Goal: Task Accomplishment & Management: Manage account settings

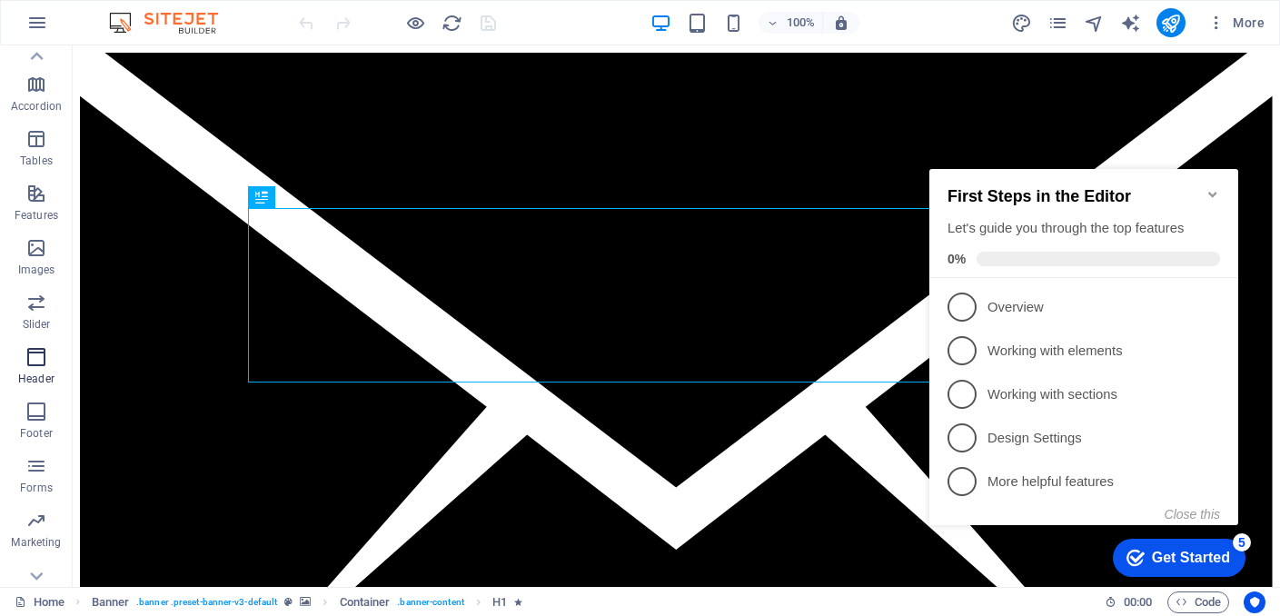
scroll to position [276, 0]
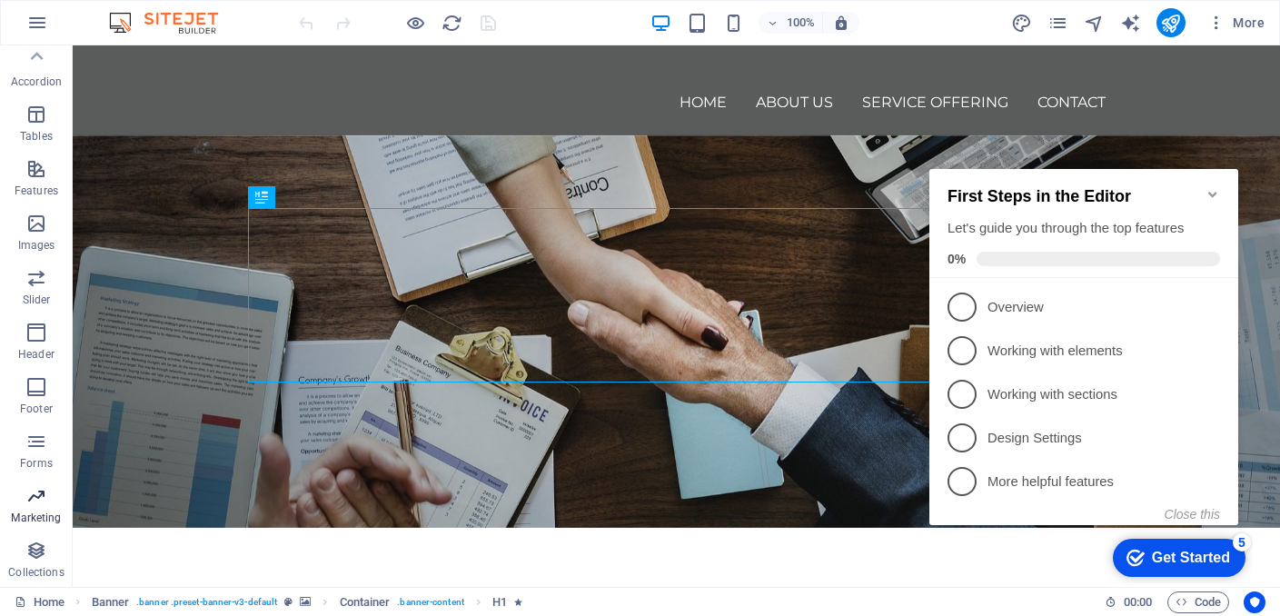
click at [40, 520] on p "Marketing" at bounding box center [36, 517] width 50 height 15
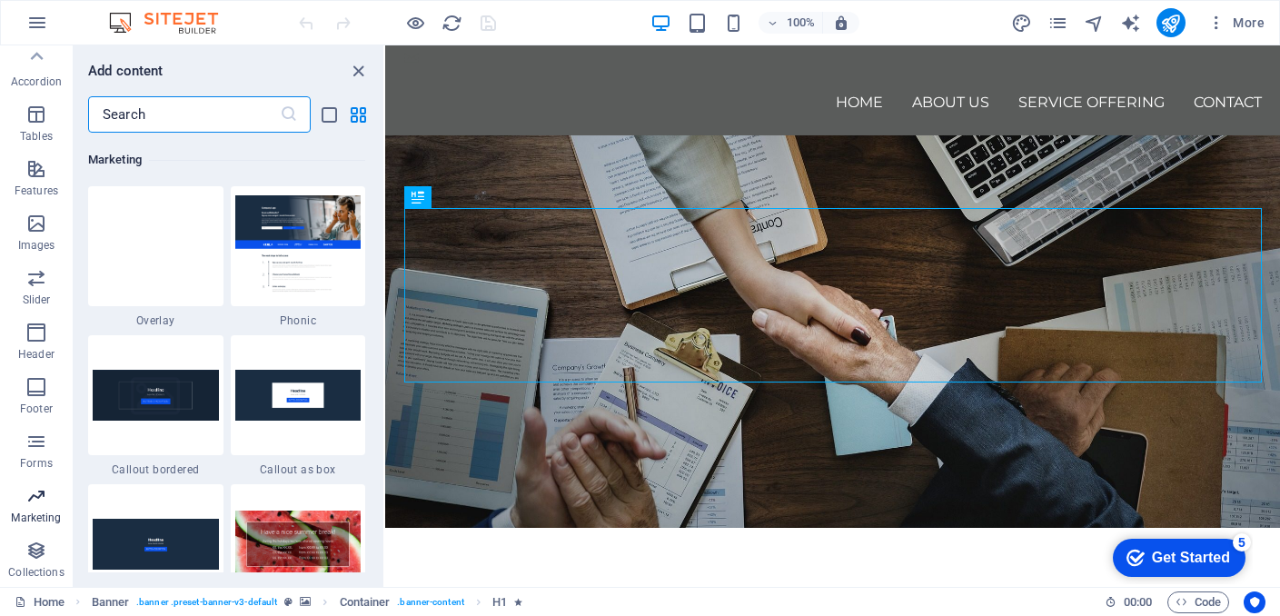
scroll to position [14796, 0]
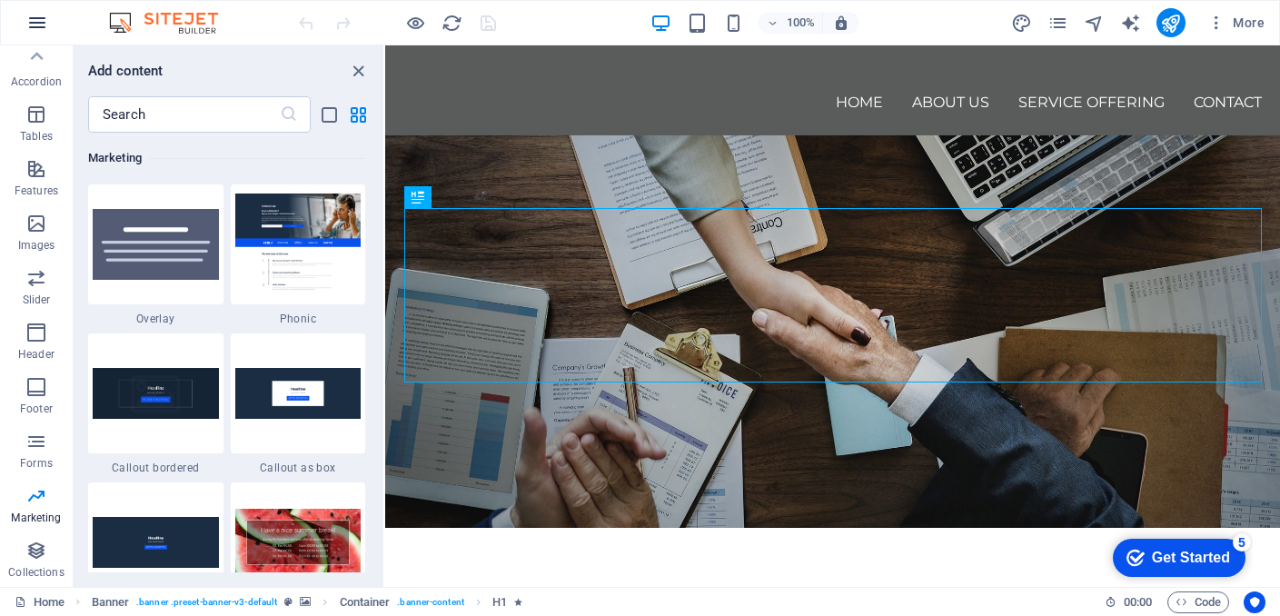
click at [37, 23] on icon "button" at bounding box center [37, 23] width 22 height 22
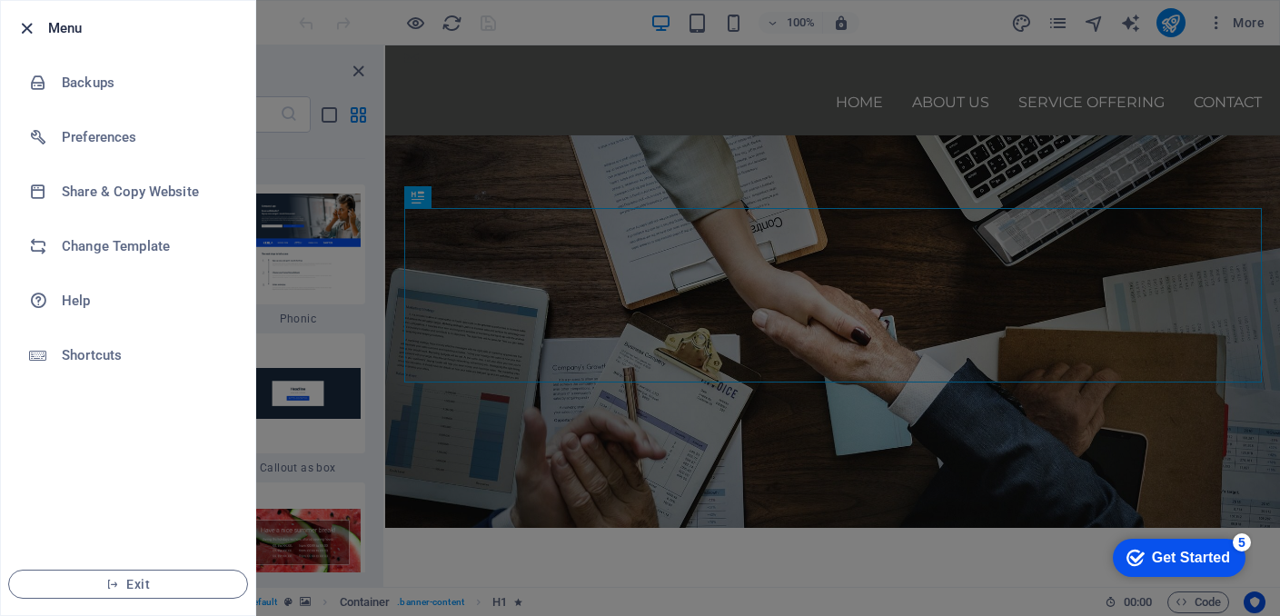
click at [28, 33] on icon "button" at bounding box center [26, 28] width 21 height 21
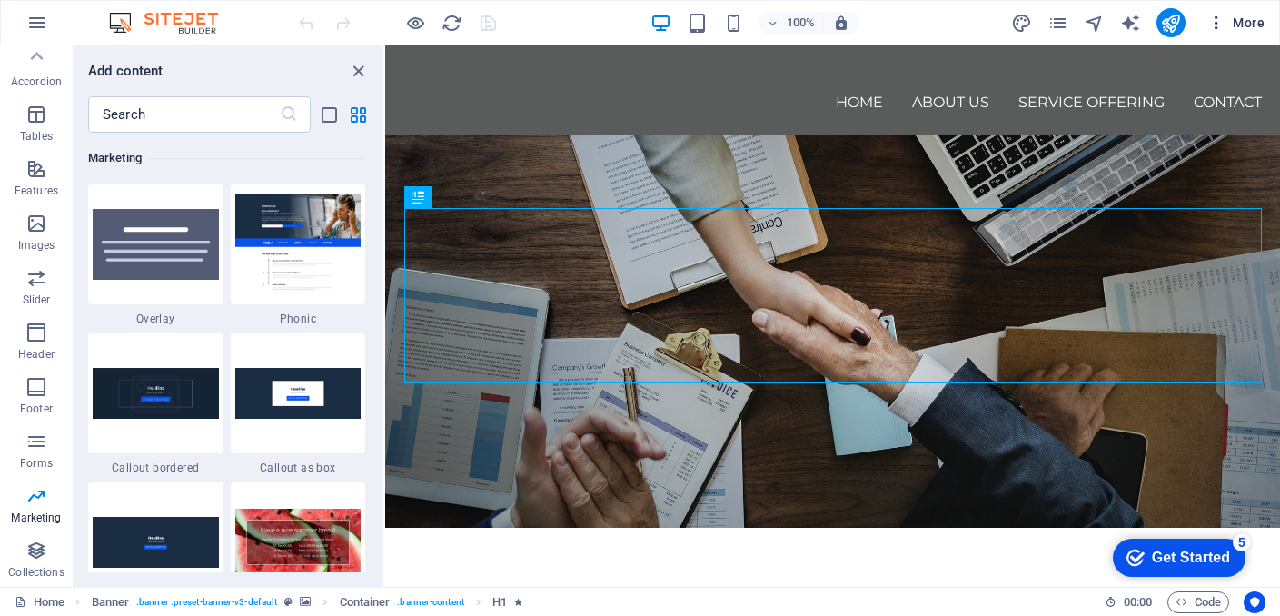
click at [1226, 25] on span "More" at bounding box center [1235, 23] width 57 height 18
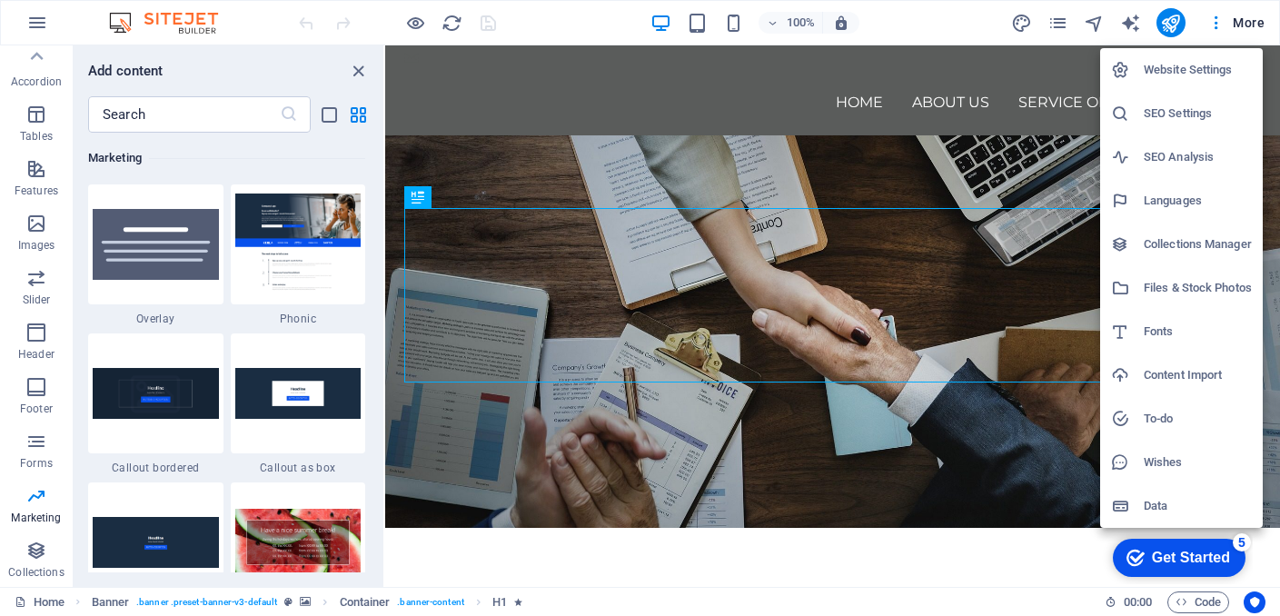
click at [1170, 56] on li "Website Settings" at bounding box center [1181, 70] width 163 height 44
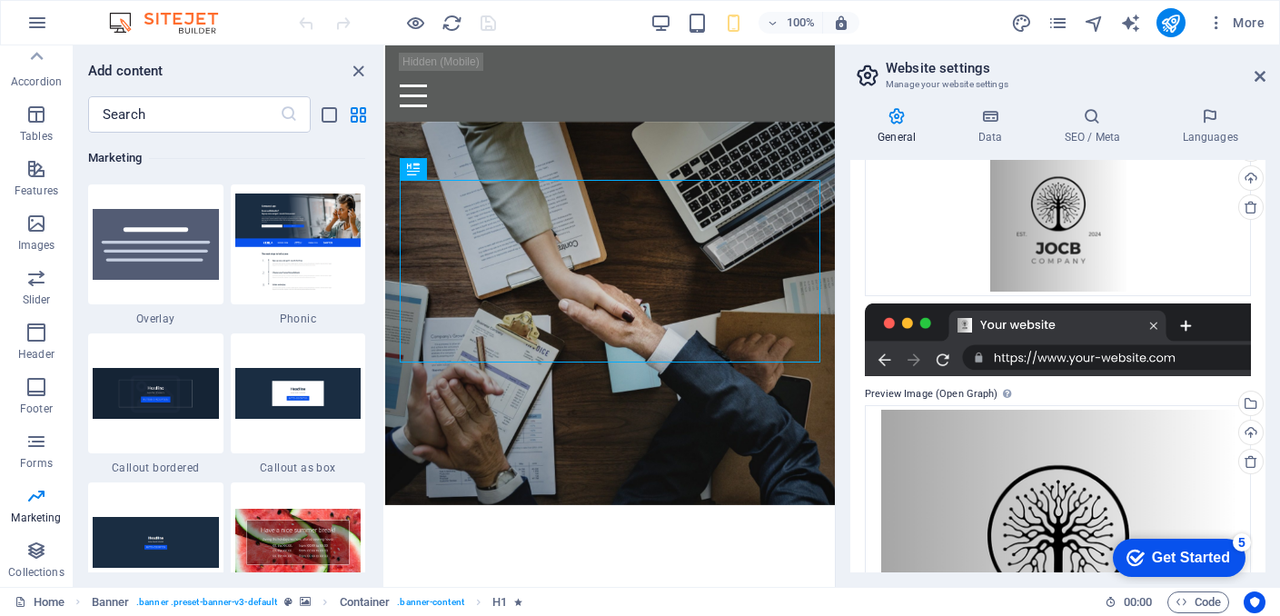
scroll to position [313, 0]
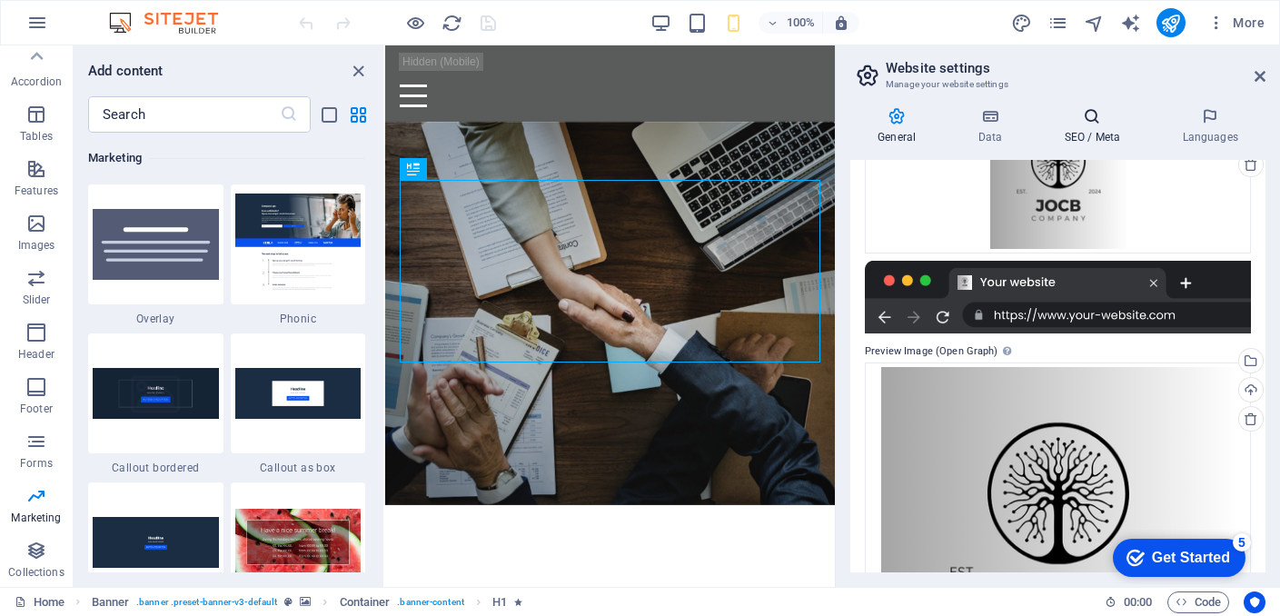
click at [1106, 124] on icon at bounding box center [1091, 116] width 111 height 18
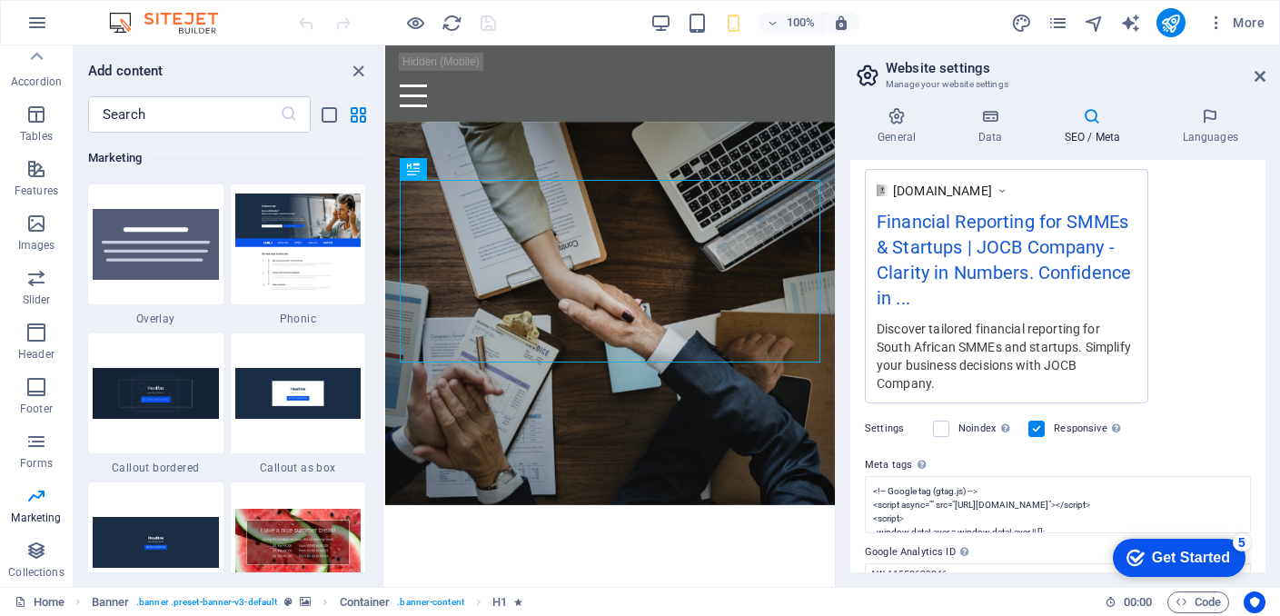
scroll to position [386, 0]
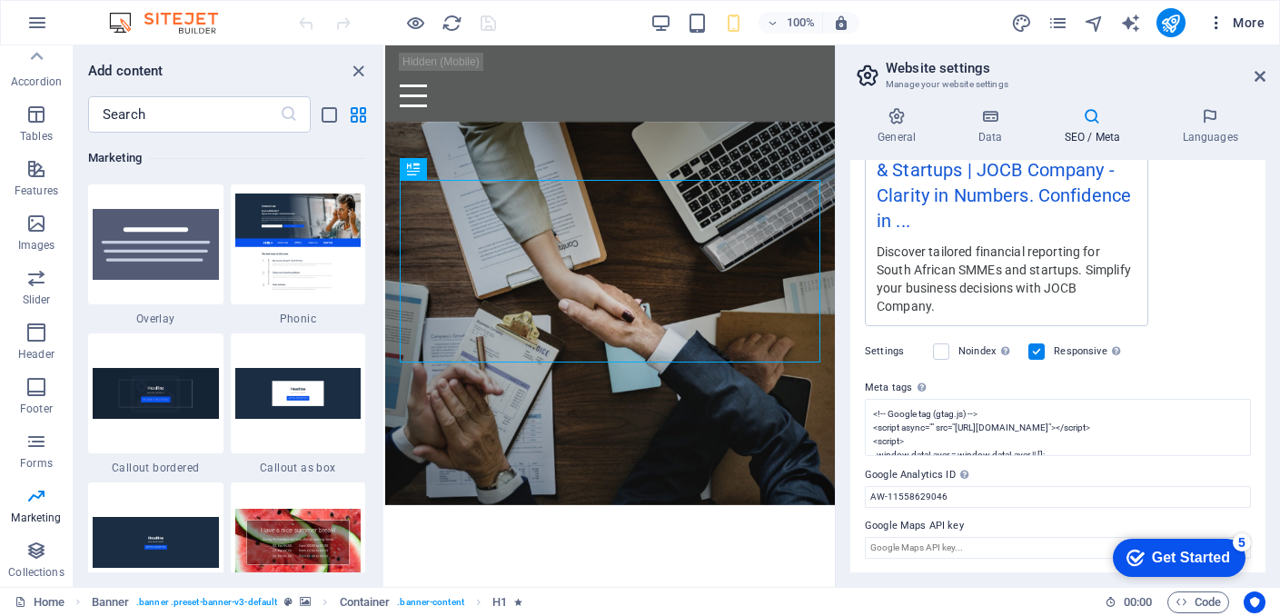
click at [1229, 13] on button "More" at bounding box center [1236, 22] width 72 height 29
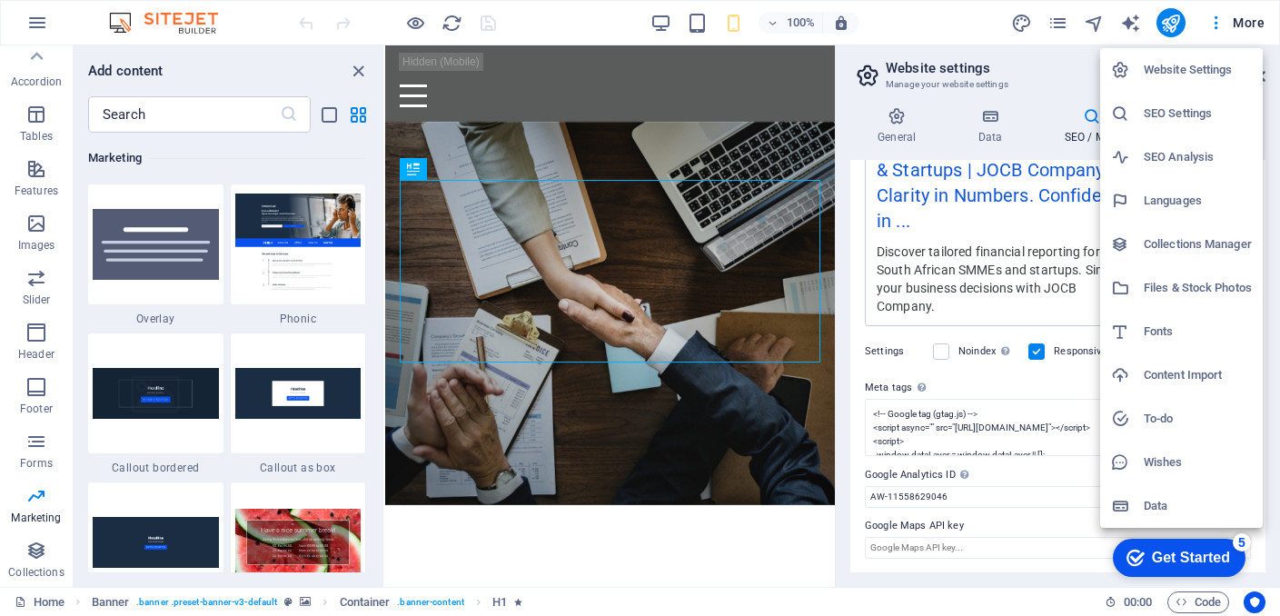
click at [1220, 32] on div at bounding box center [640, 308] width 1280 height 616
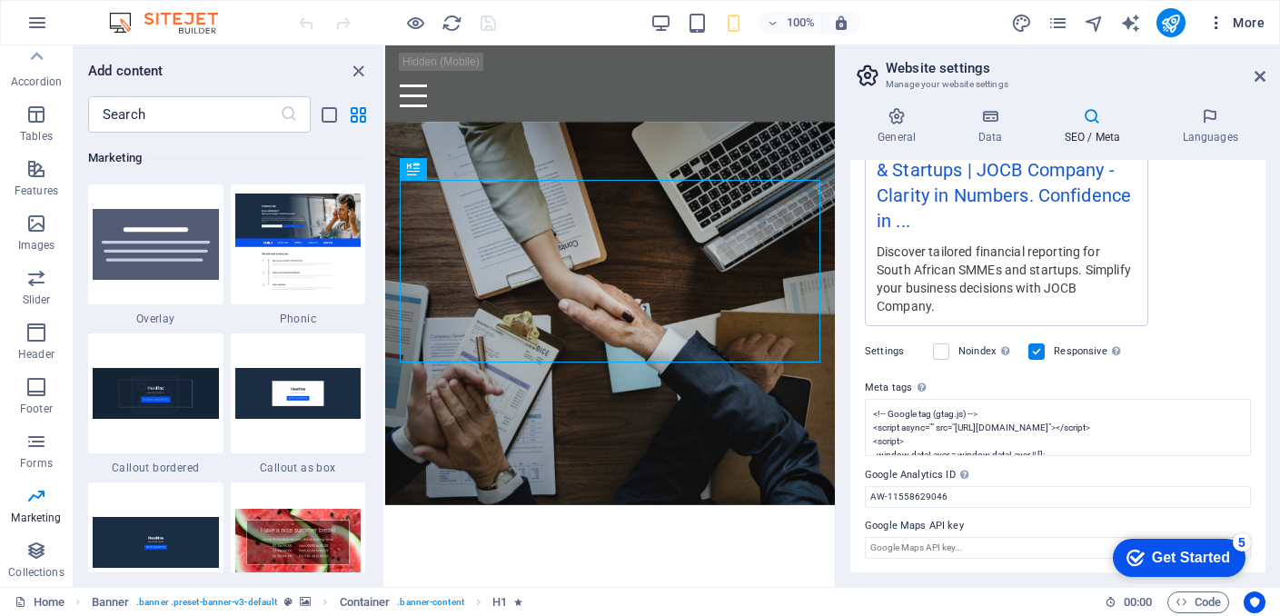
click at [1244, 23] on span "More" at bounding box center [1235, 23] width 57 height 18
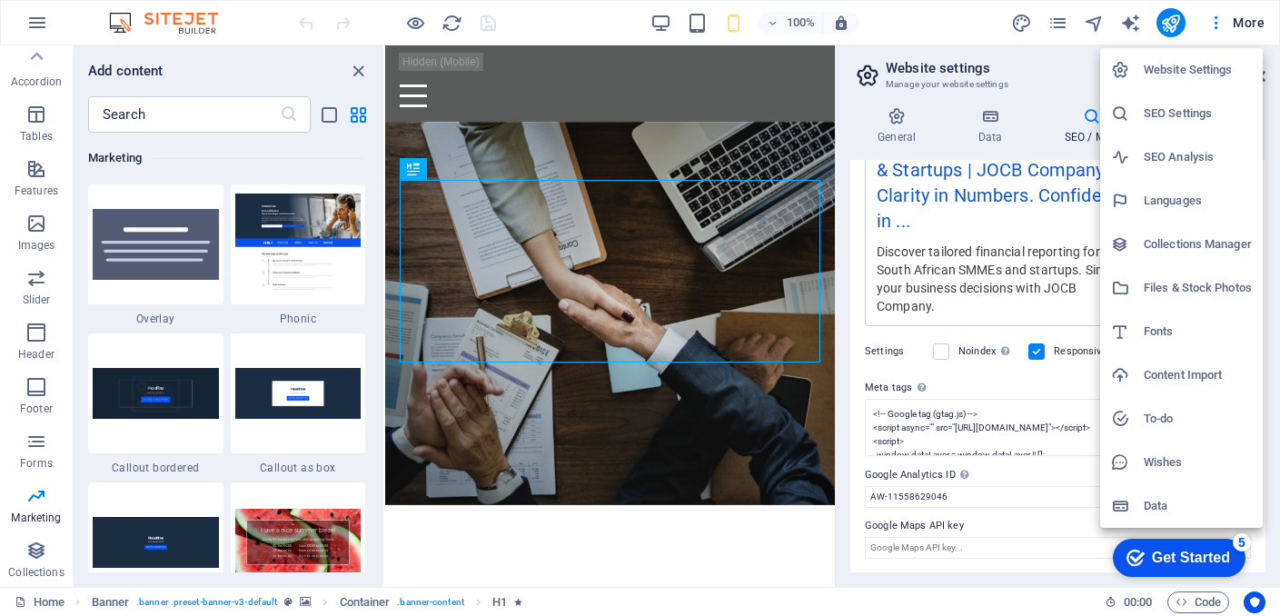
click at [1174, 491] on li "Data" at bounding box center [1181, 506] width 163 height 44
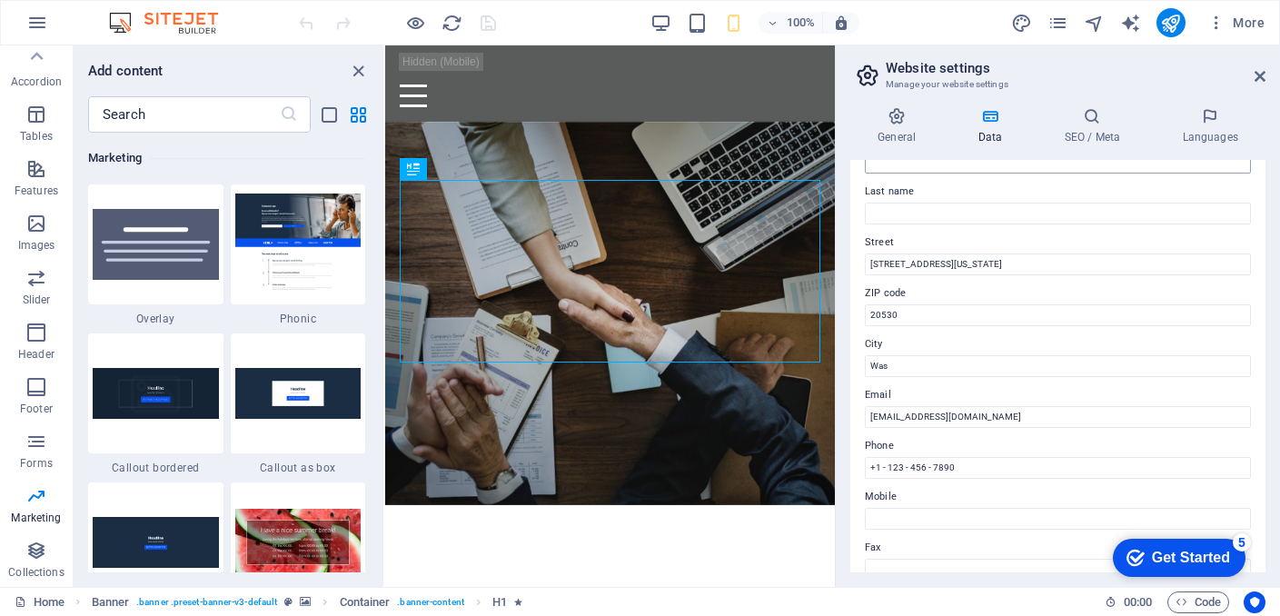
scroll to position [134, 0]
drag, startPoint x: 1032, startPoint y: 269, endPoint x: 845, endPoint y: 273, distance: 187.2
click at [844, 272] on div "General Data SEO / Meta Languages Website name jocbcomp.co.za Logo Drag files h…" at bounding box center [1058, 340] width 444 height 494
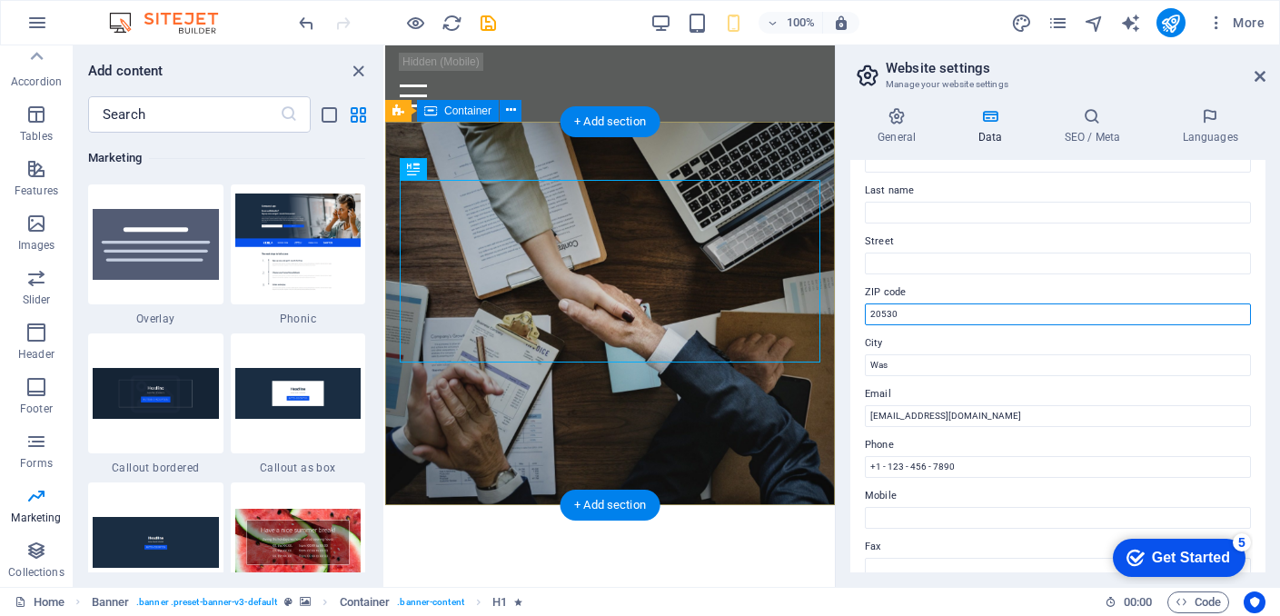
drag, startPoint x: 1307, startPoint y: 356, endPoint x: 792, endPoint y: 322, distance: 516.2
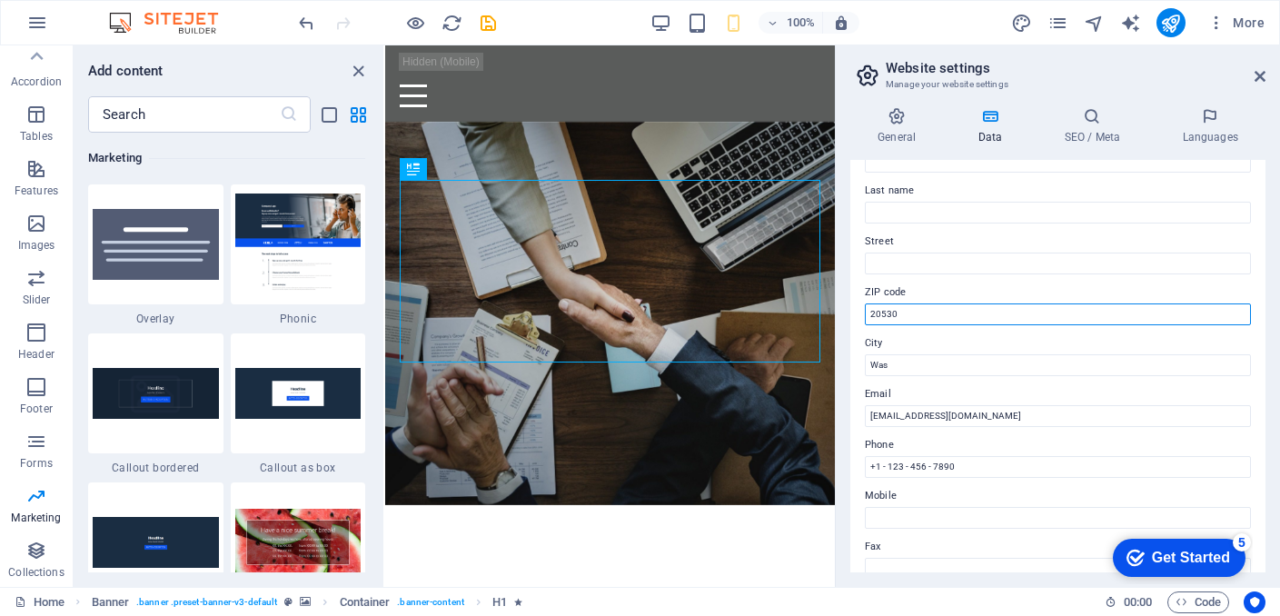
drag, startPoint x: 916, startPoint y: 309, endPoint x: 858, endPoint y: 319, distance: 58.1
click at [858, 319] on div "Contact data for this website. This can be used everywhere on the website and w…" at bounding box center [1057, 366] width 415 height 412
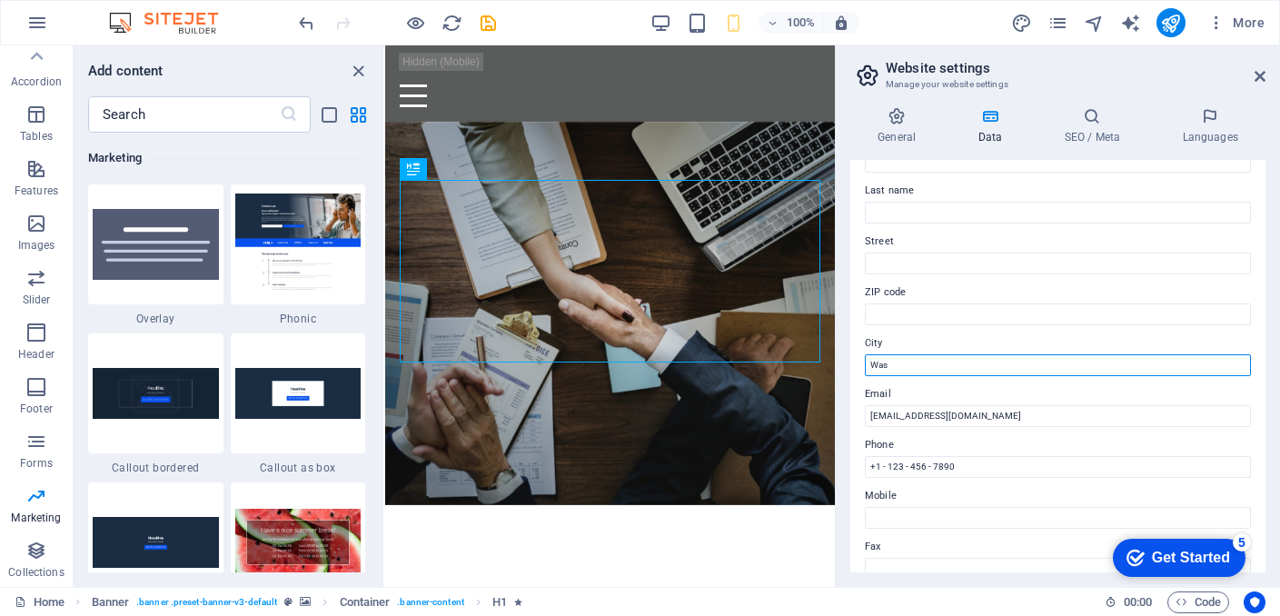
drag, startPoint x: 900, startPoint y: 367, endPoint x: 840, endPoint y: 367, distance: 60.0
click at [840, 367] on div "General Data SEO / Meta Languages Website name jocbcomp.co.za Logo Drag files h…" at bounding box center [1058, 340] width 444 height 494
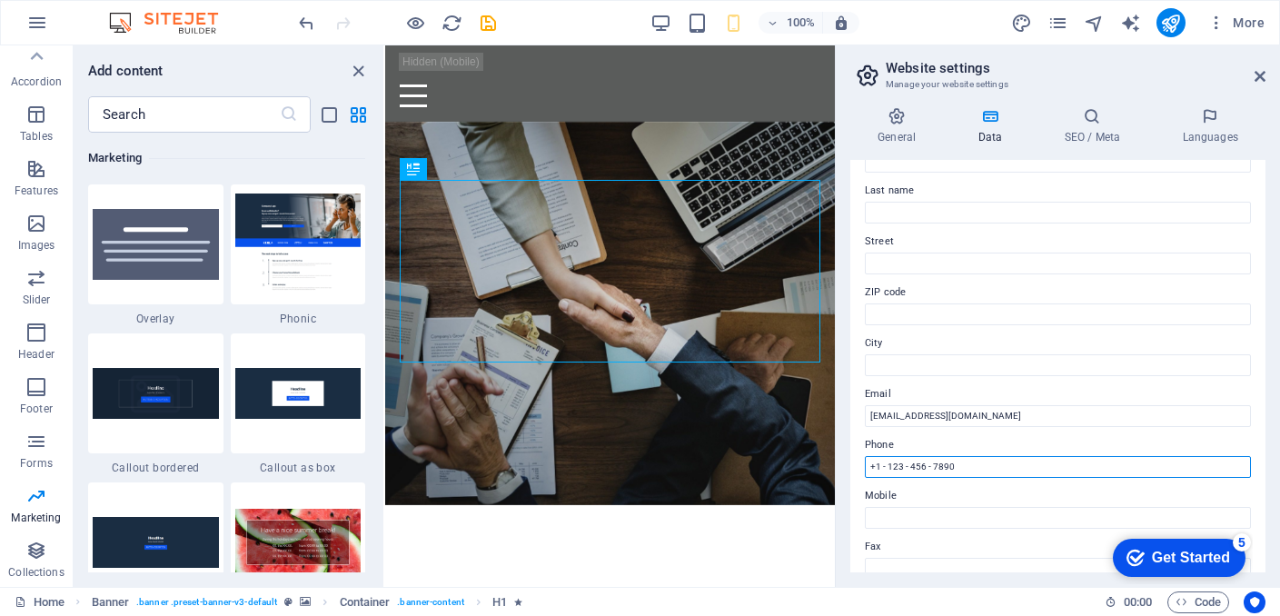
drag, startPoint x: 976, startPoint y: 457, endPoint x: 841, endPoint y: 461, distance: 134.5
click at [841, 461] on div "General Data SEO / Meta Languages Website name jocbcomp.co.za Logo Drag files h…" at bounding box center [1058, 340] width 444 height 494
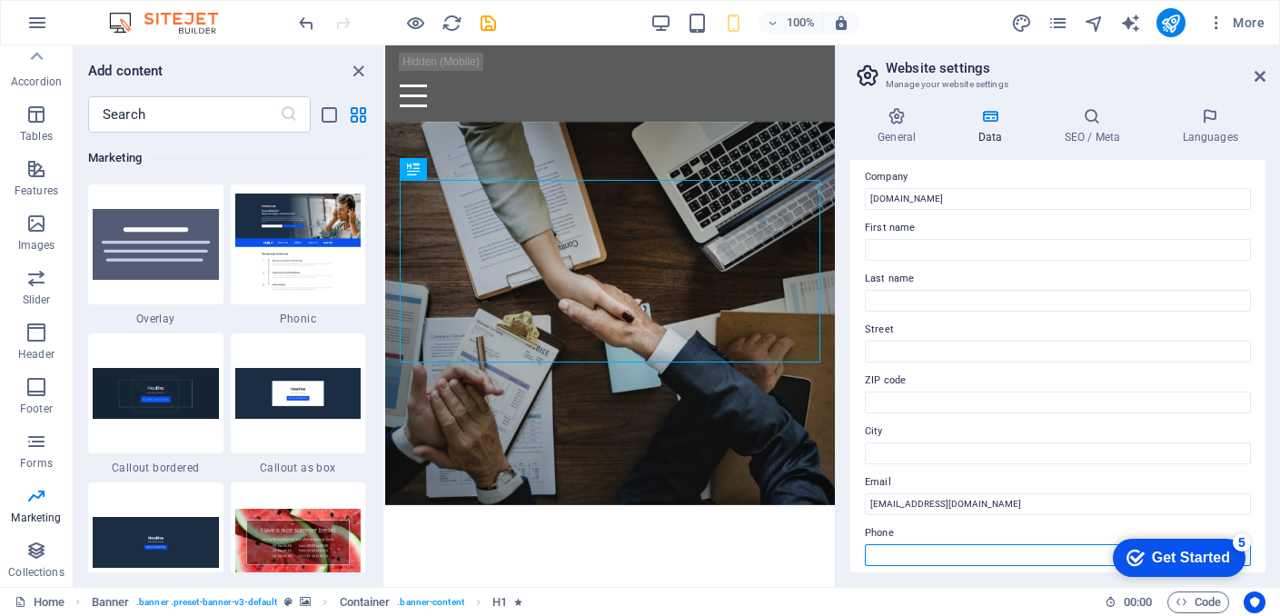
scroll to position [0, 0]
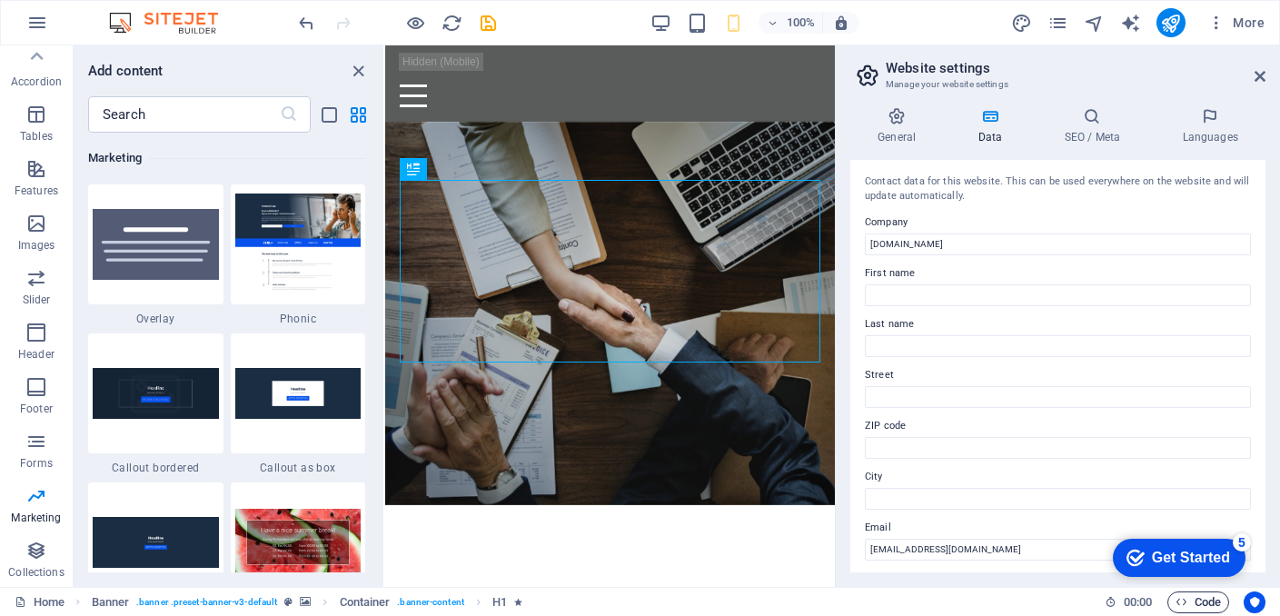
click at [1182, 609] on span "Code" at bounding box center [1197, 602] width 45 height 22
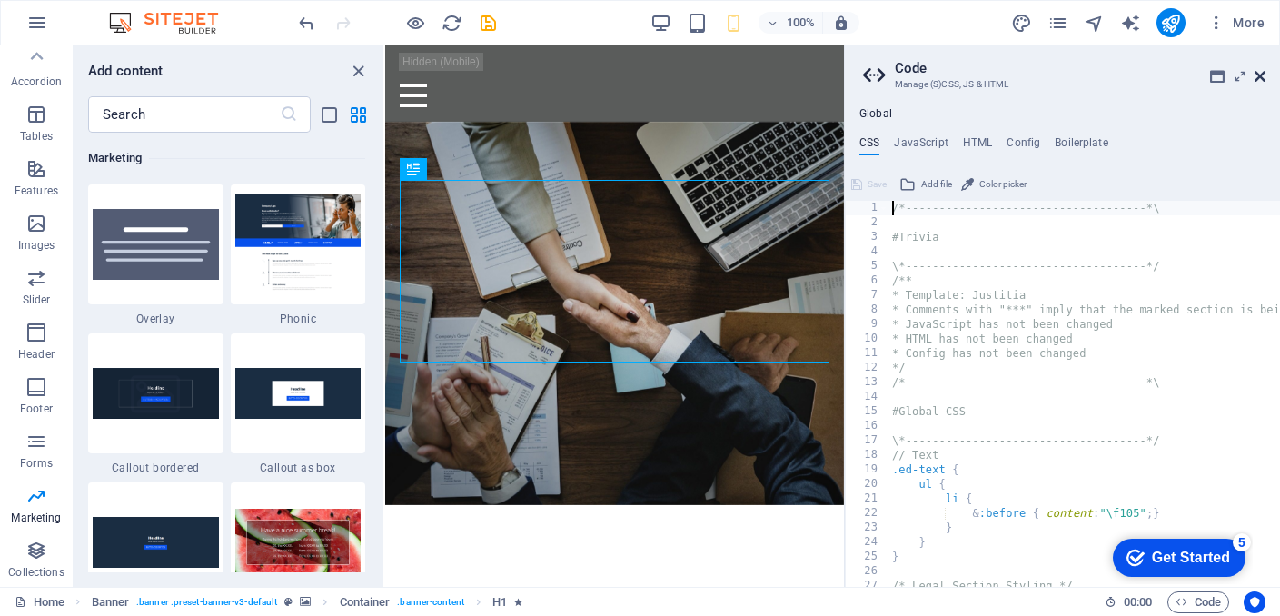
click at [1263, 77] on icon at bounding box center [1259, 76] width 11 height 15
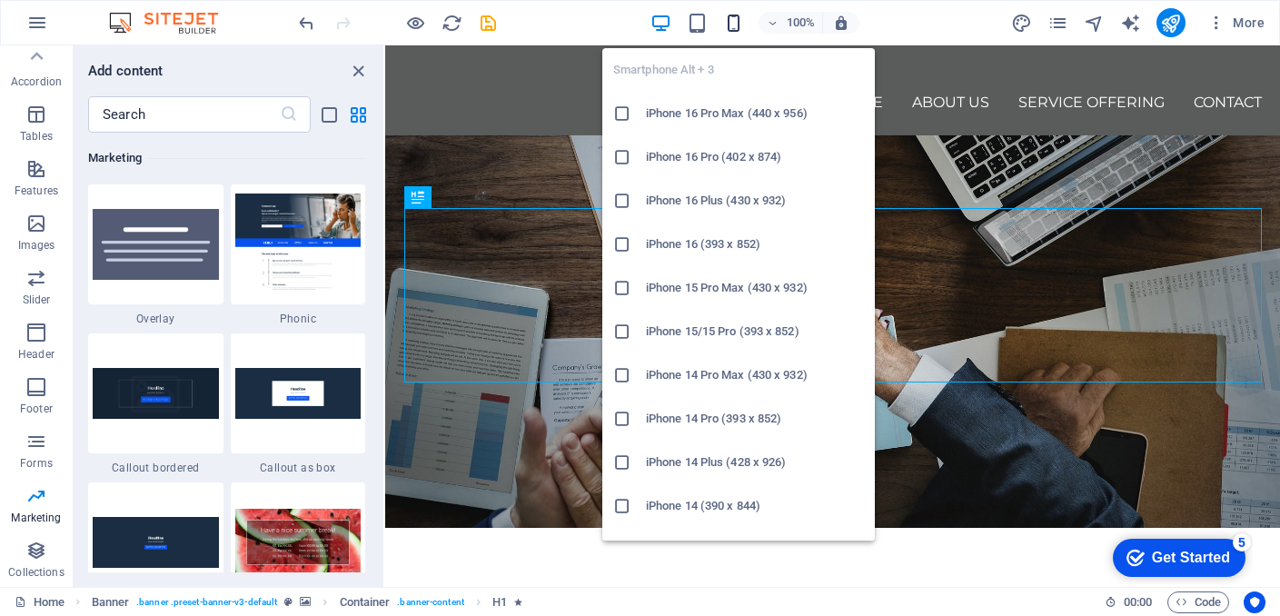
click at [734, 22] on icon "button" at bounding box center [733, 23] width 21 height 21
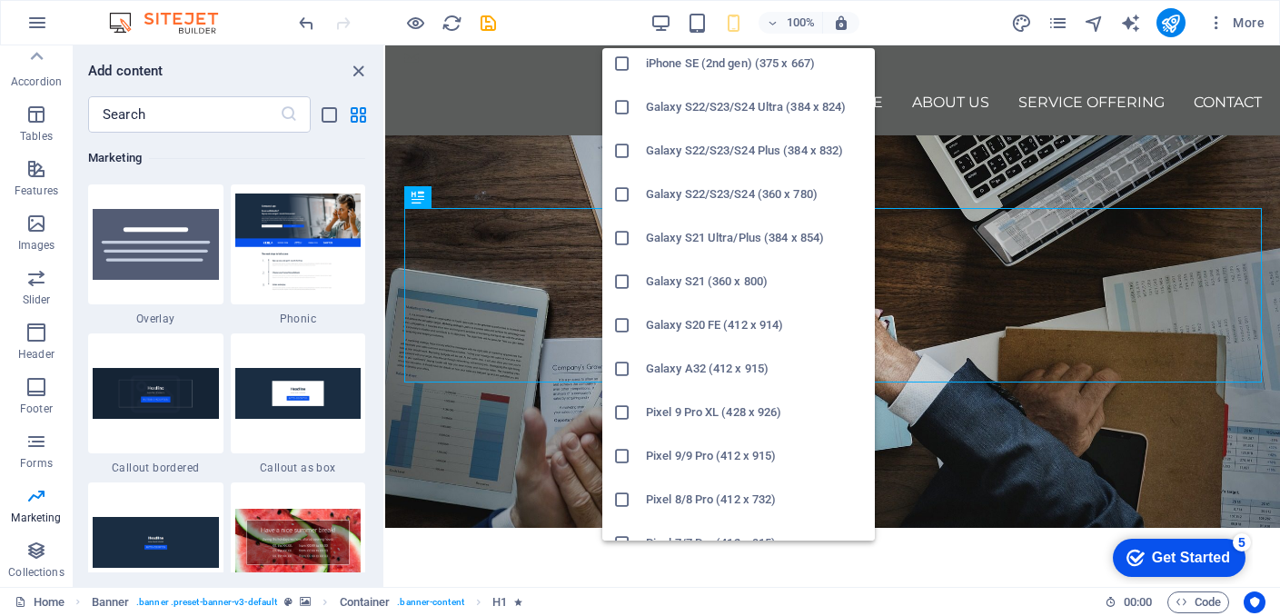
scroll to position [536, 0]
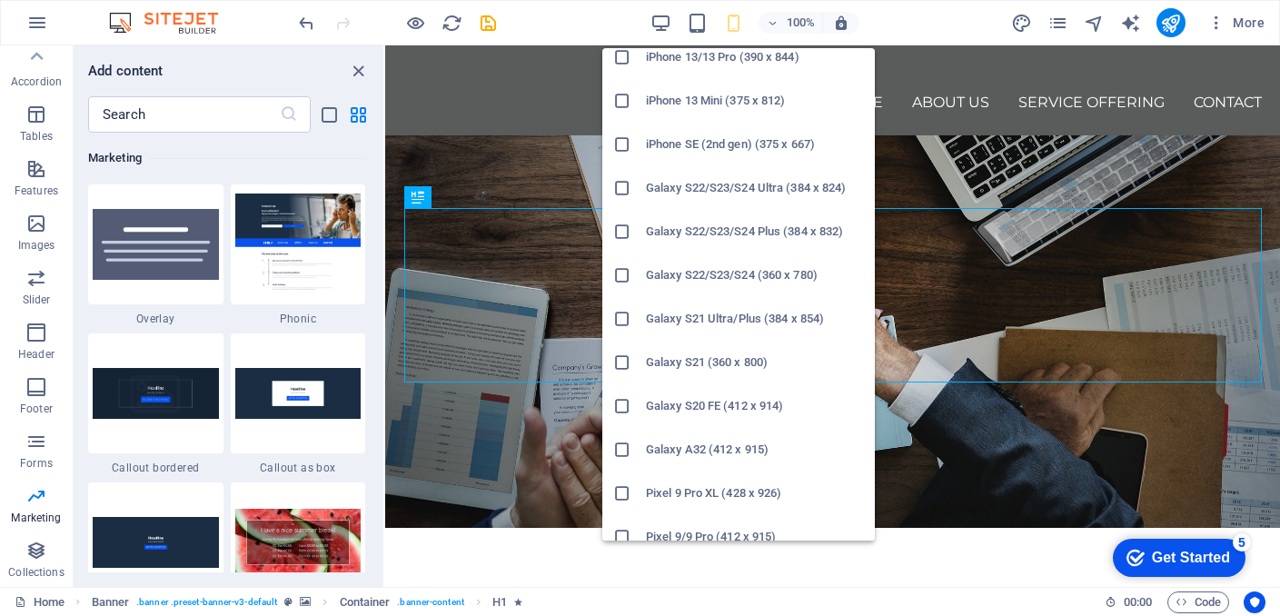
click at [721, 144] on h6 "iPhone SE (2nd gen) (375 x 667)" at bounding box center [755, 145] width 218 height 22
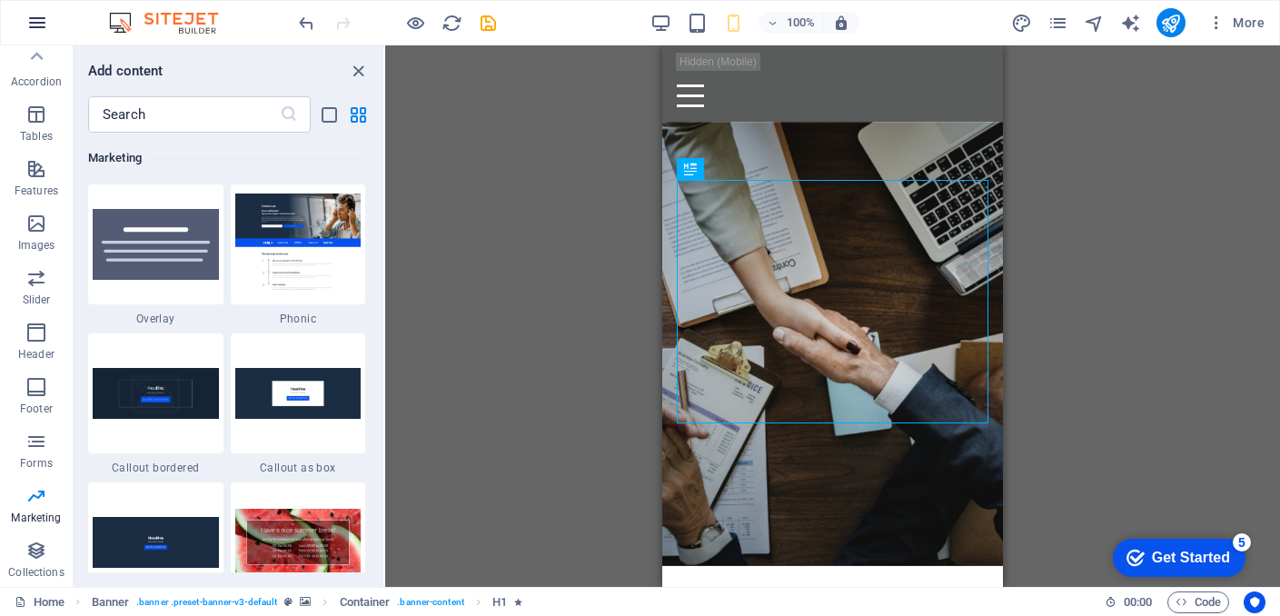
click at [45, 25] on icon "button" at bounding box center [37, 23] width 22 height 22
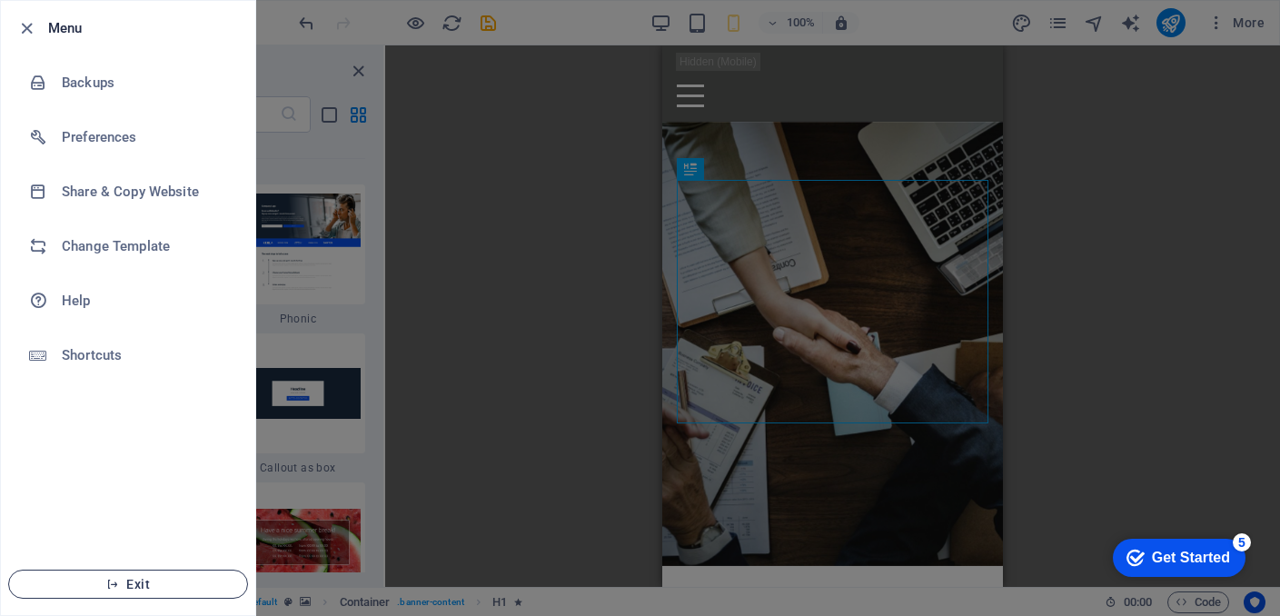
click at [196, 571] on button "Exit" at bounding box center [128, 584] width 240 height 29
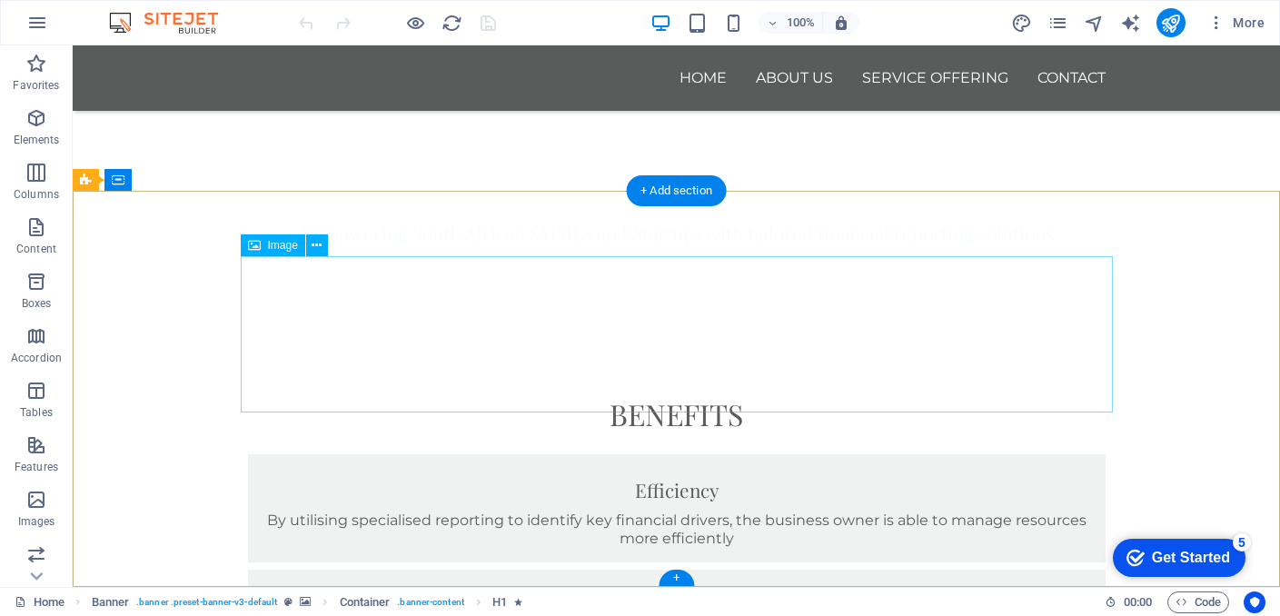
scroll to position [743, 0]
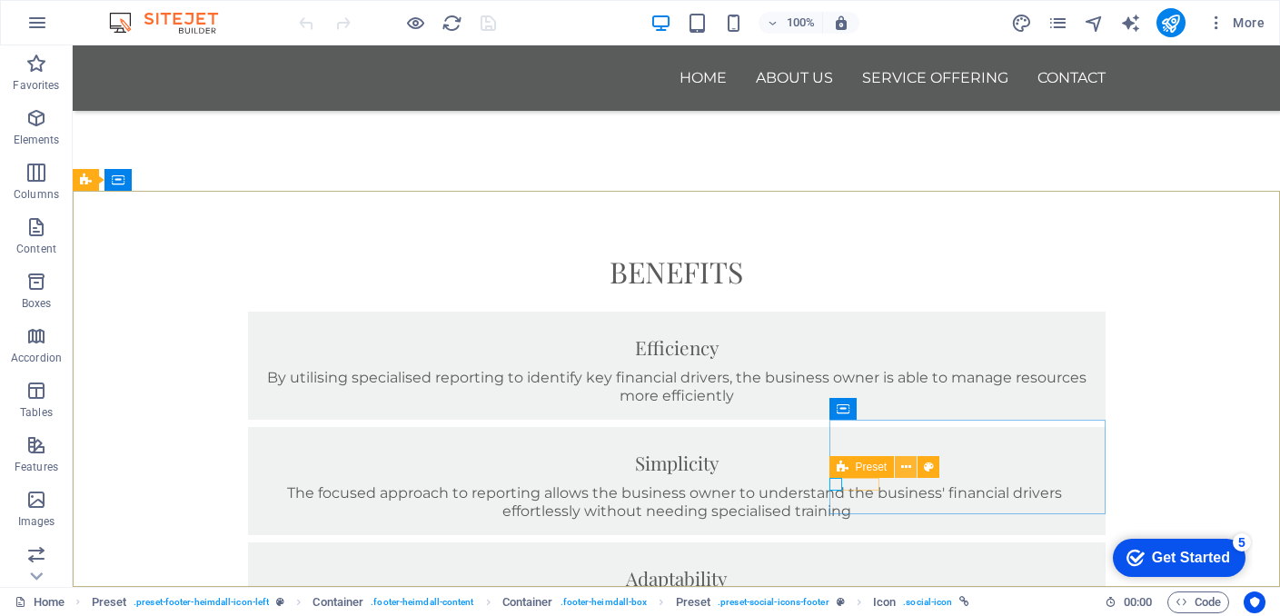
click at [907, 465] on icon at bounding box center [906, 467] width 10 height 19
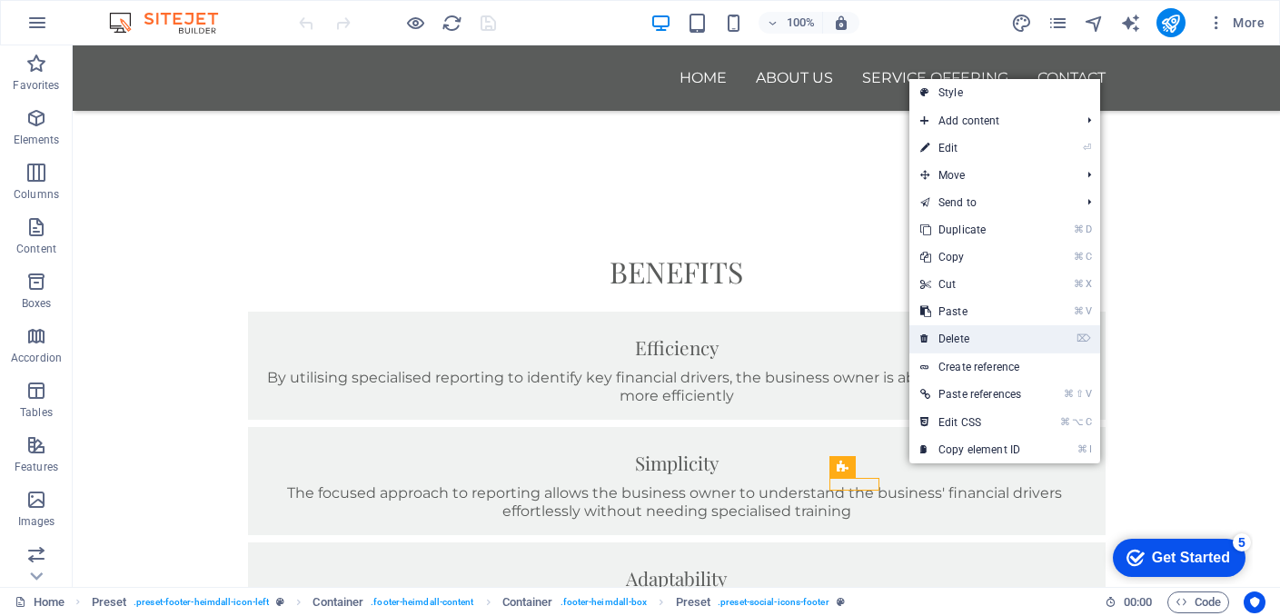
click at [1000, 335] on link "⌦ Delete" at bounding box center [970, 338] width 123 height 27
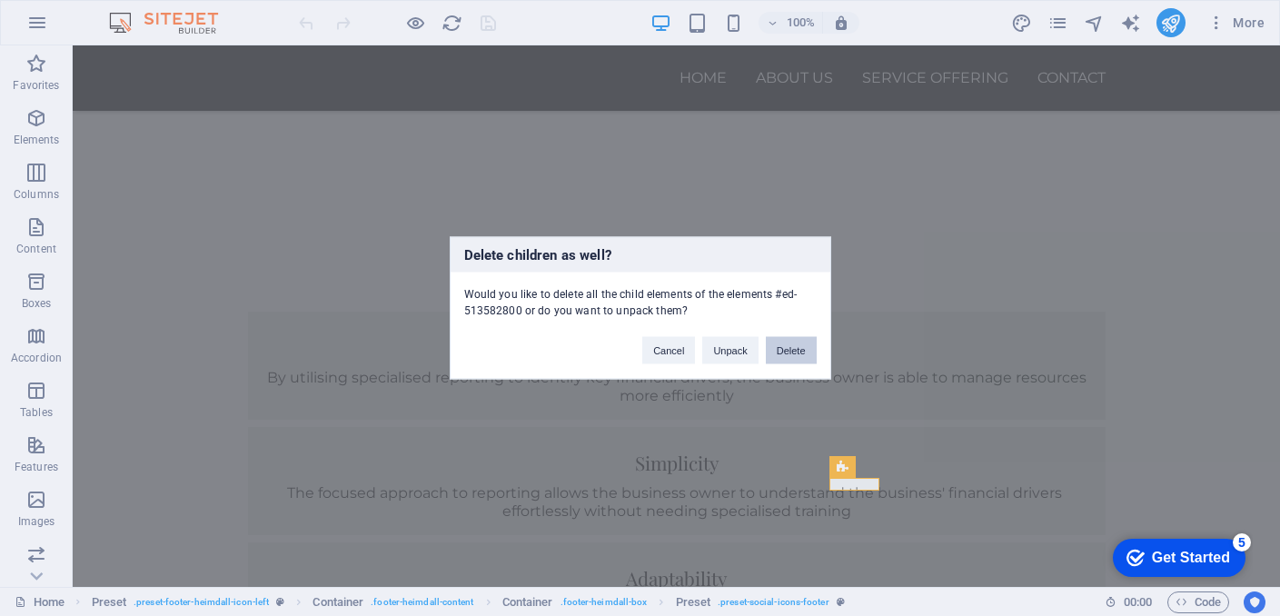
click at [788, 355] on button "Delete" at bounding box center [791, 350] width 51 height 27
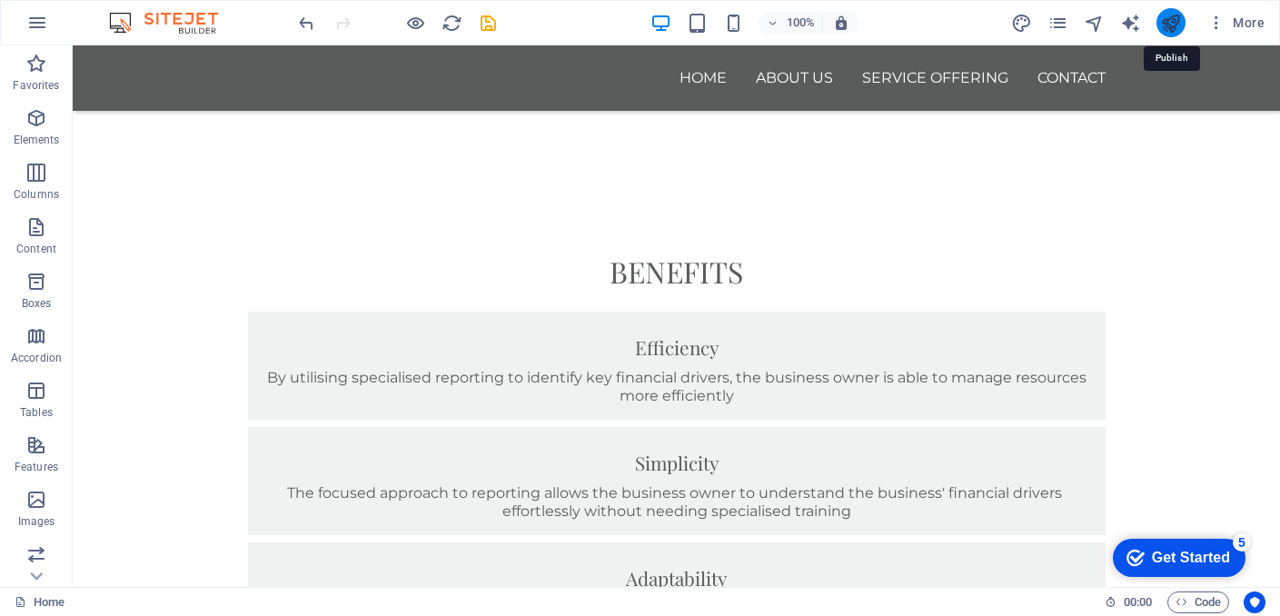
click at [1172, 24] on icon "publish" at bounding box center [1170, 23] width 21 height 21
